Goal: Task Accomplishment & Management: Manage account settings

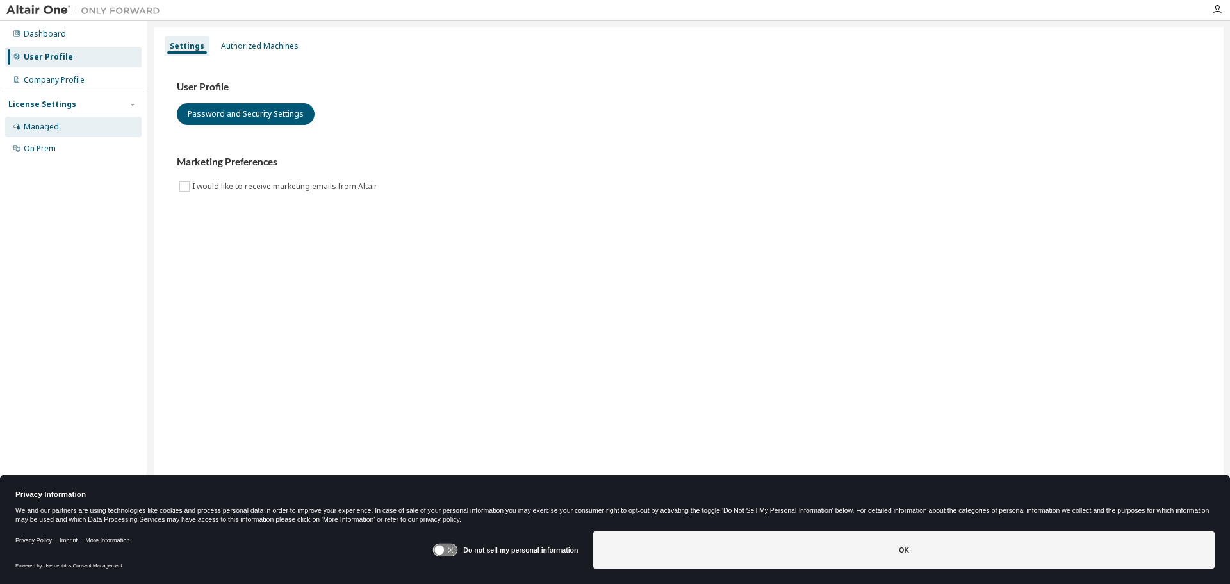
click at [47, 131] on div "Managed" at bounding box center [41, 127] width 35 height 10
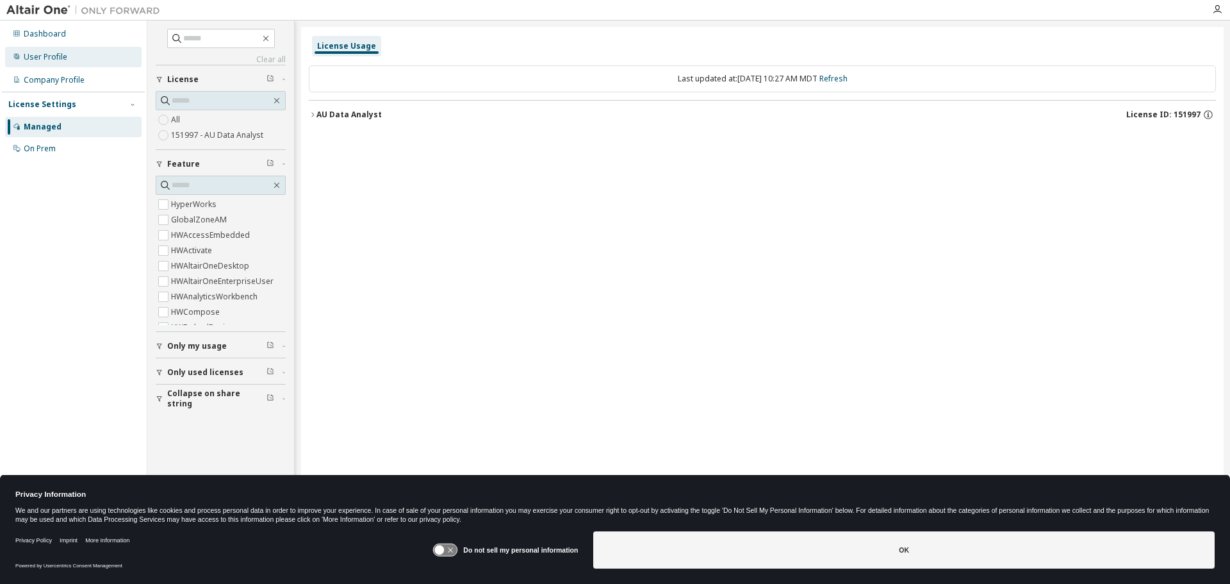
click at [48, 54] on div "User Profile" at bounding box center [46, 57] width 44 height 10
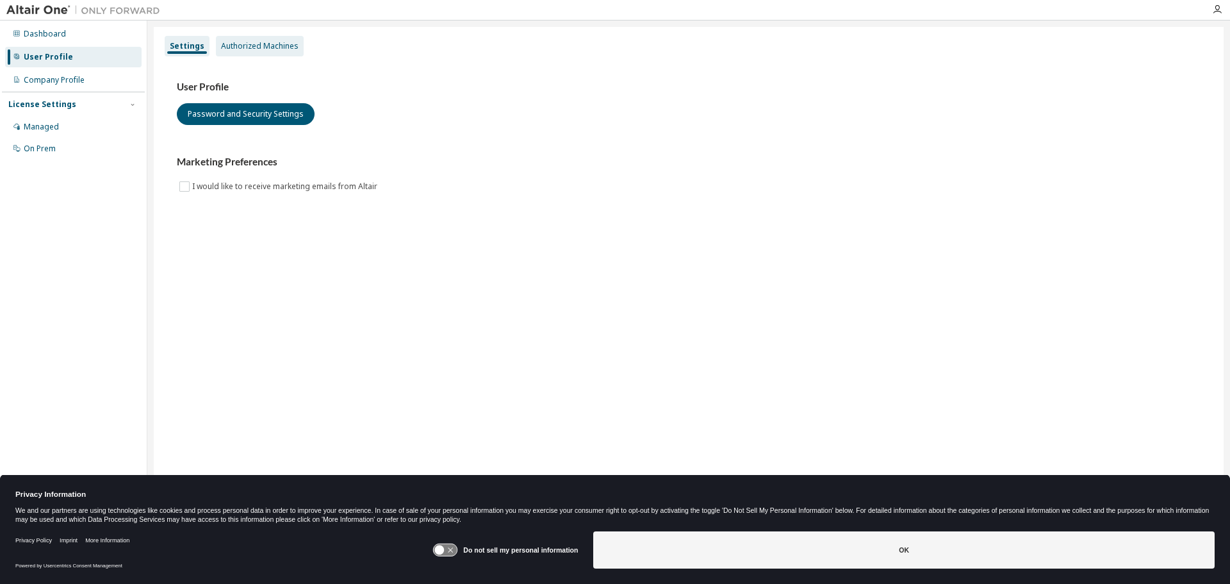
click at [250, 45] on div "Authorized Machines" at bounding box center [260, 46] width 78 height 10
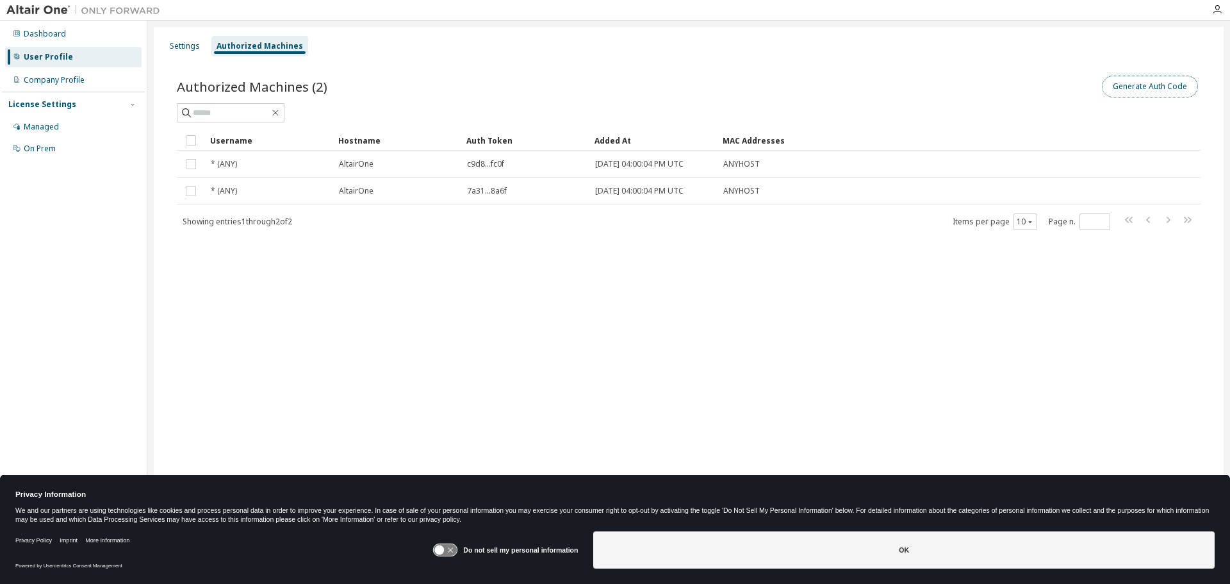
click at [1140, 91] on button "Generate Auth Code" at bounding box center [1150, 87] width 96 height 22
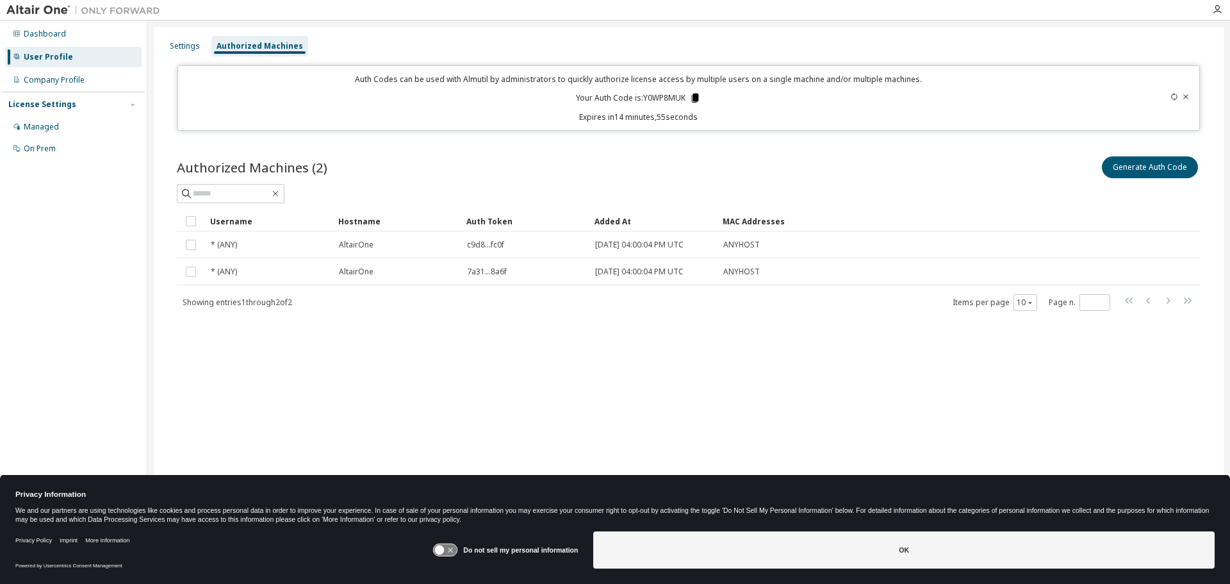
click at [698, 101] on icon at bounding box center [695, 98] width 7 height 9
